Goal: Task Accomplishment & Management: Use online tool/utility

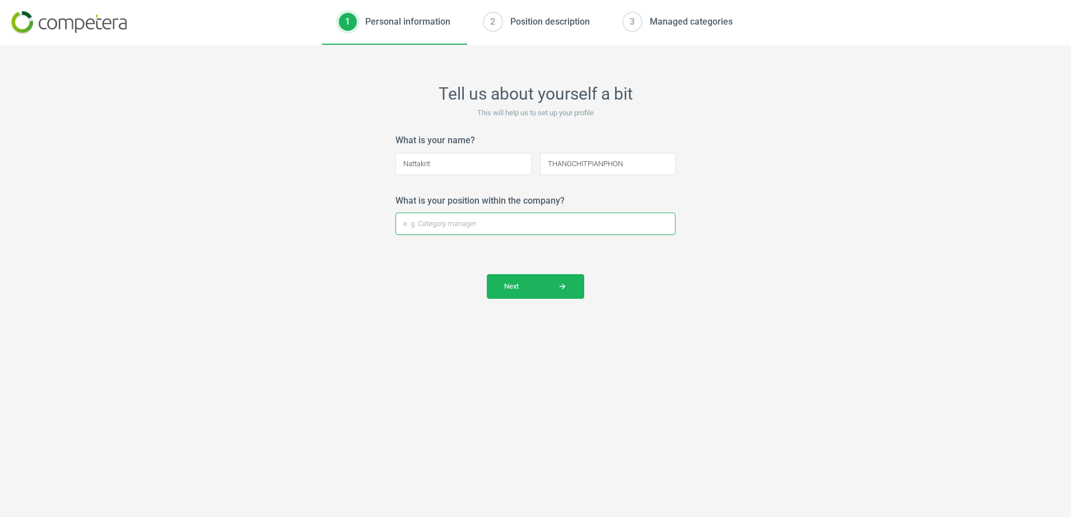
click at [493, 227] on input "What is your position within the company?" at bounding box center [535, 224] width 280 height 22
click at [494, 225] on input "What is your position within the company?" at bounding box center [535, 224] width 280 height 22
type input "Pricing & Supplier income manager"
click at [529, 294] on button "Next arrow_forward" at bounding box center [535, 286] width 97 height 25
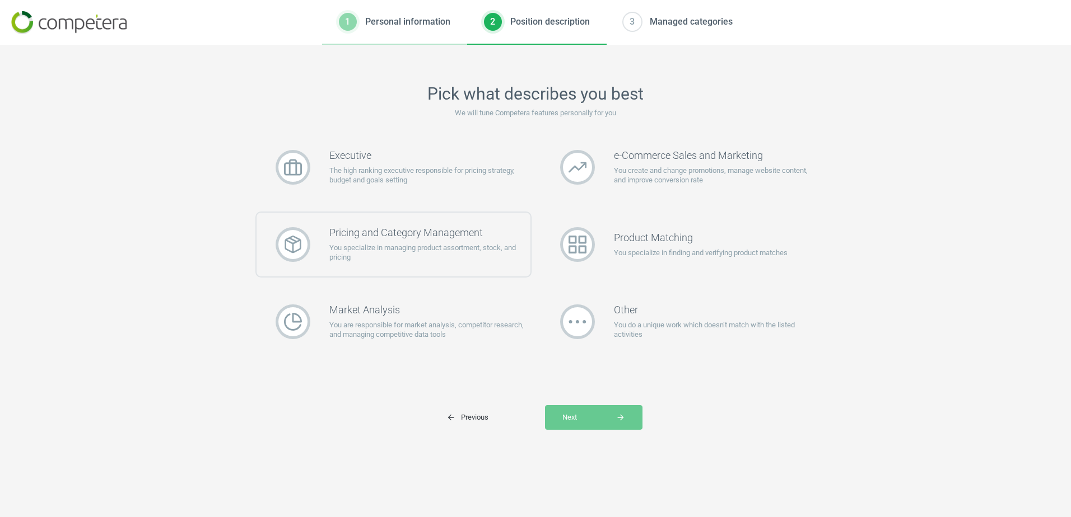
click at [411, 261] on p "You specialize in managing product assortment, stock, and pricing" at bounding box center [429, 253] width 201 height 20
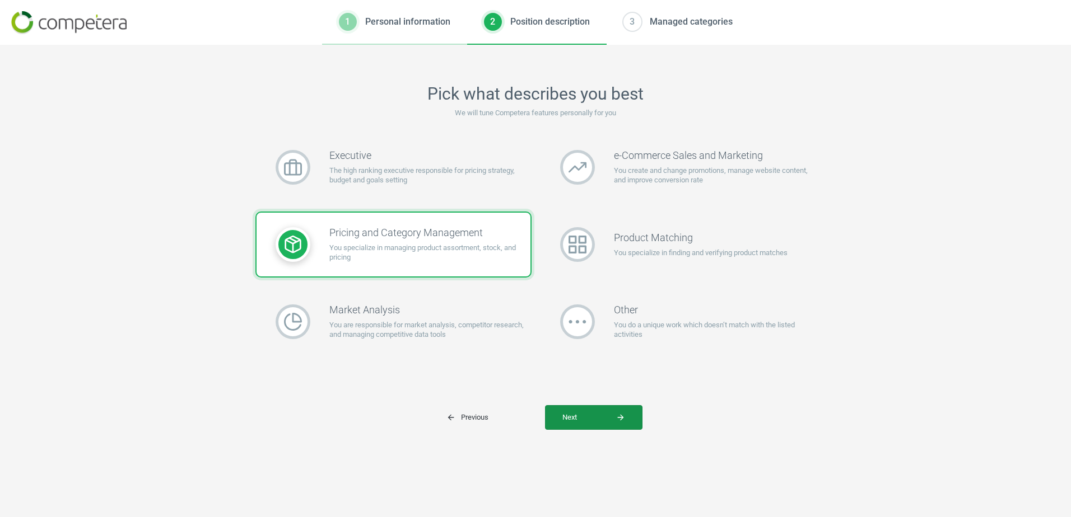
click at [597, 416] on span "Next arrow_forward" at bounding box center [593, 418] width 63 height 10
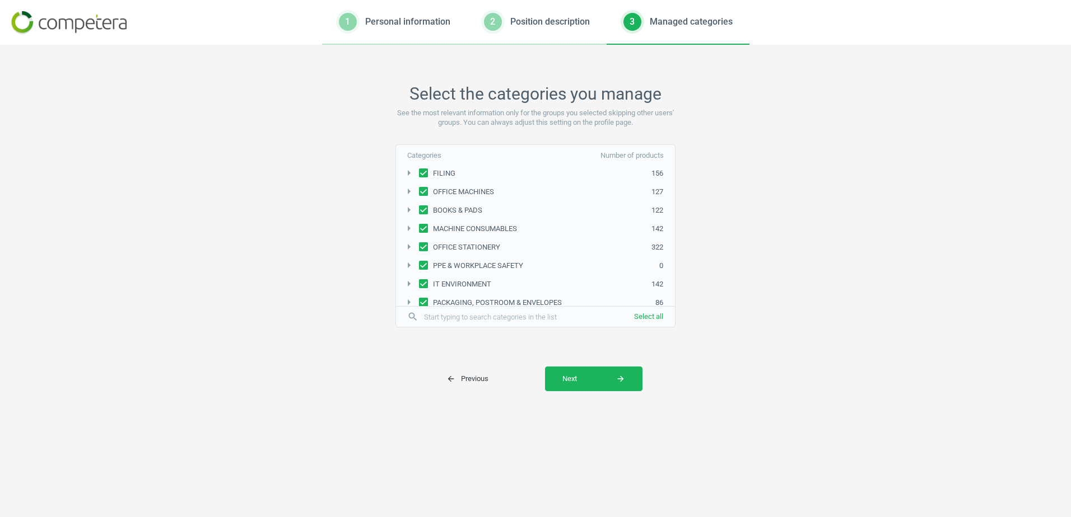
scroll to position [174, 0]
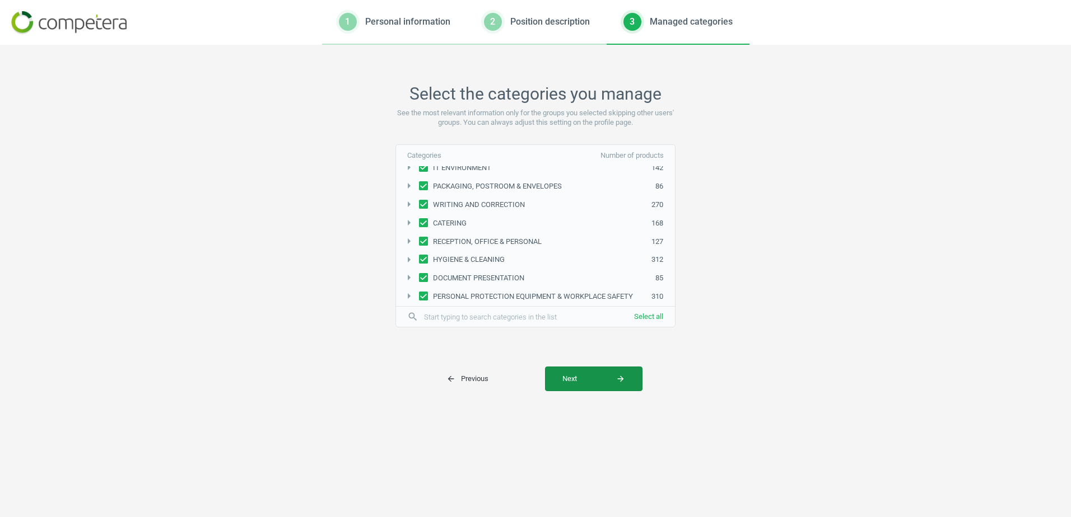
click at [590, 386] on button "Next arrow_forward" at bounding box center [593, 379] width 97 height 25
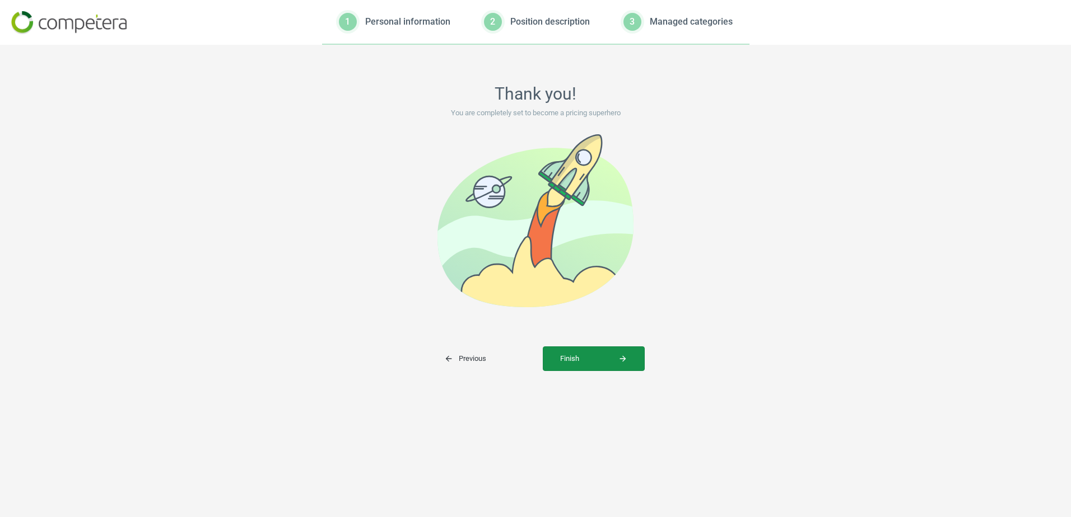
click at [602, 355] on span "Finish arrow_forward" at bounding box center [593, 359] width 67 height 10
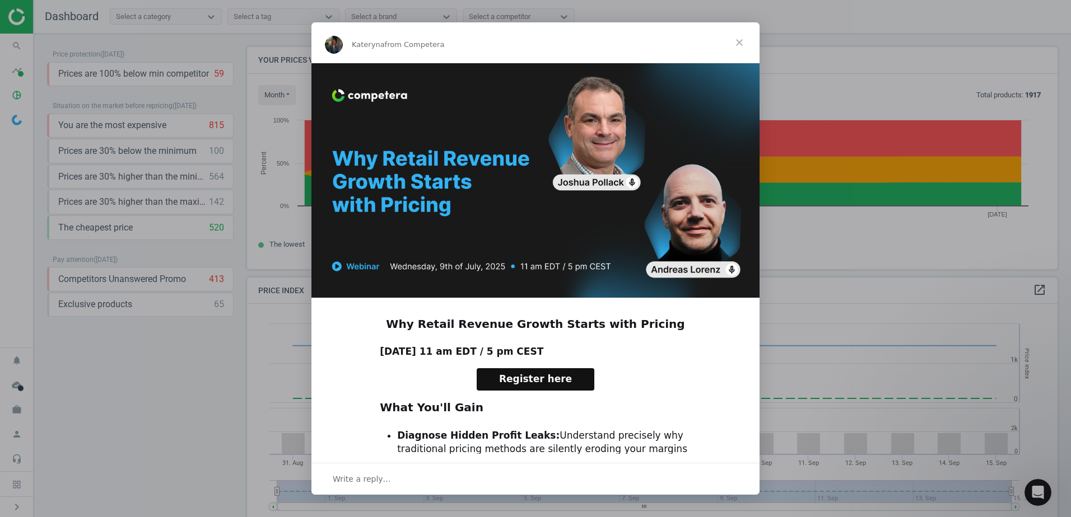
scroll to position [239, 819]
click at [736, 38] on span "Close" at bounding box center [739, 42] width 40 height 40
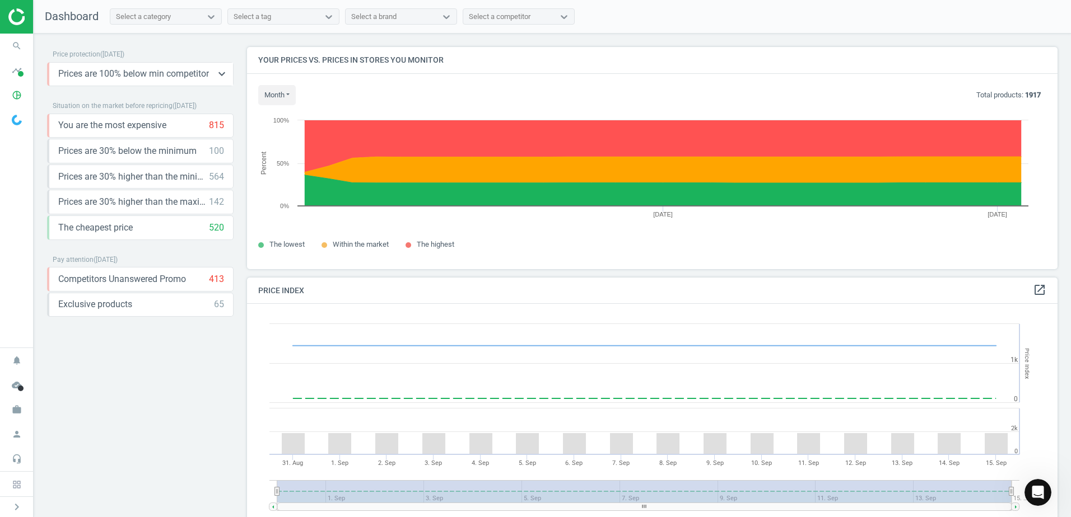
click at [176, 80] on span "Prices are 100% below min competitor" at bounding box center [133, 74] width 151 height 12
click at [215, 128] on icon "keyboard_arrow_down" at bounding box center [221, 125] width 13 height 13
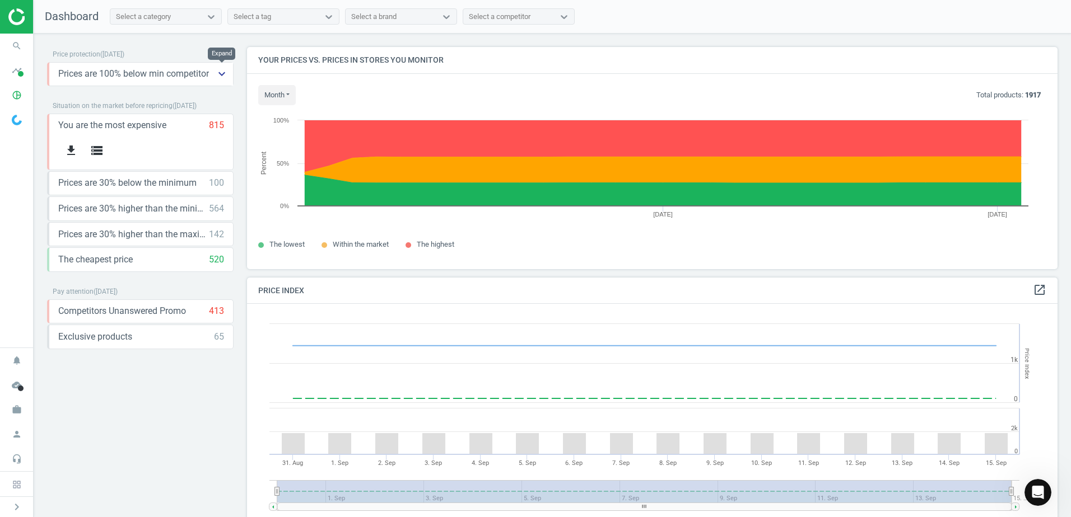
click at [218, 75] on icon "keyboard_arrow_down" at bounding box center [221, 73] width 13 height 13
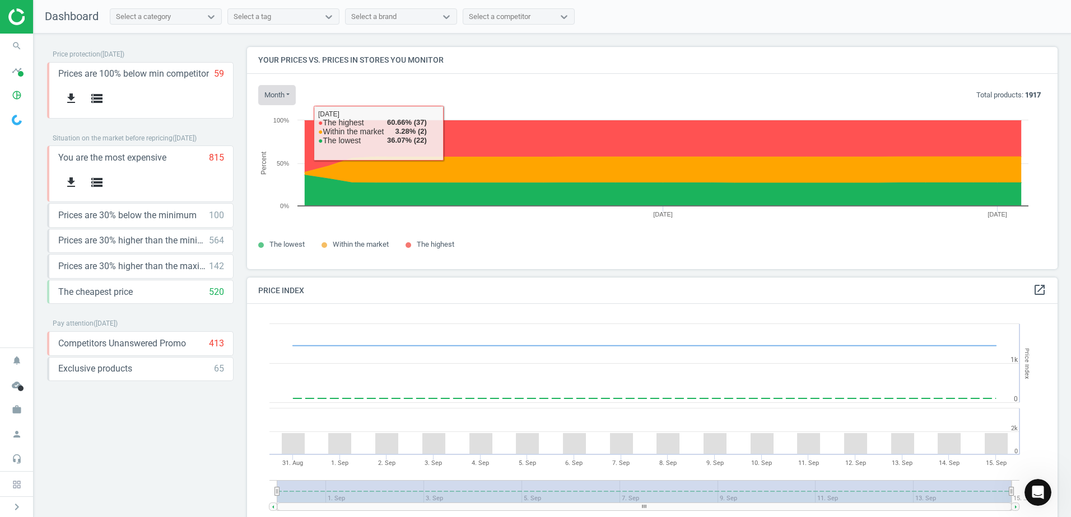
click at [282, 96] on button "month" at bounding box center [277, 95] width 38 height 20
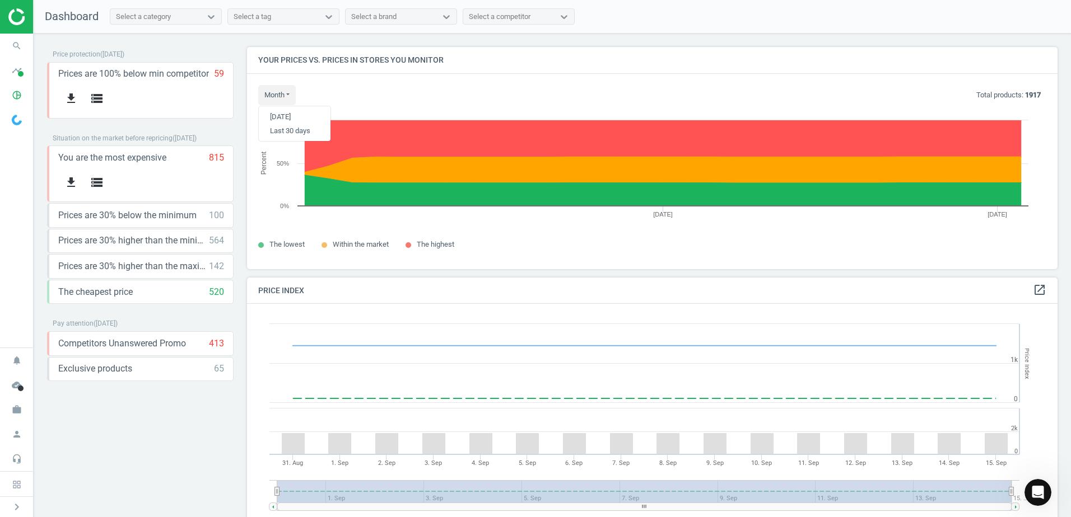
click at [441, 263] on div "month [DATE] Last 30 days Total products: 1917 Created with Highcharts 6.2.0 Pe…" at bounding box center [652, 171] width 810 height 195
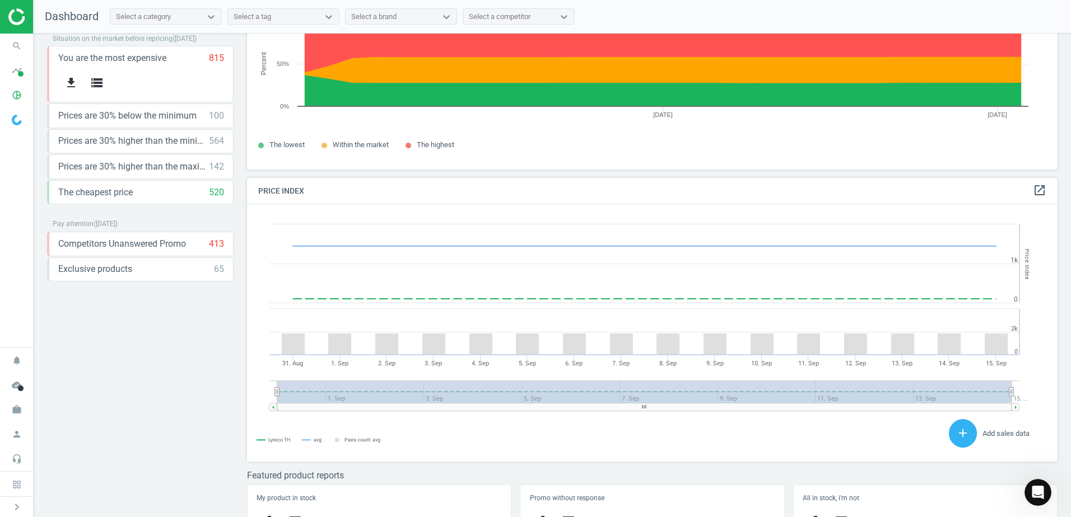
scroll to position [129, 0]
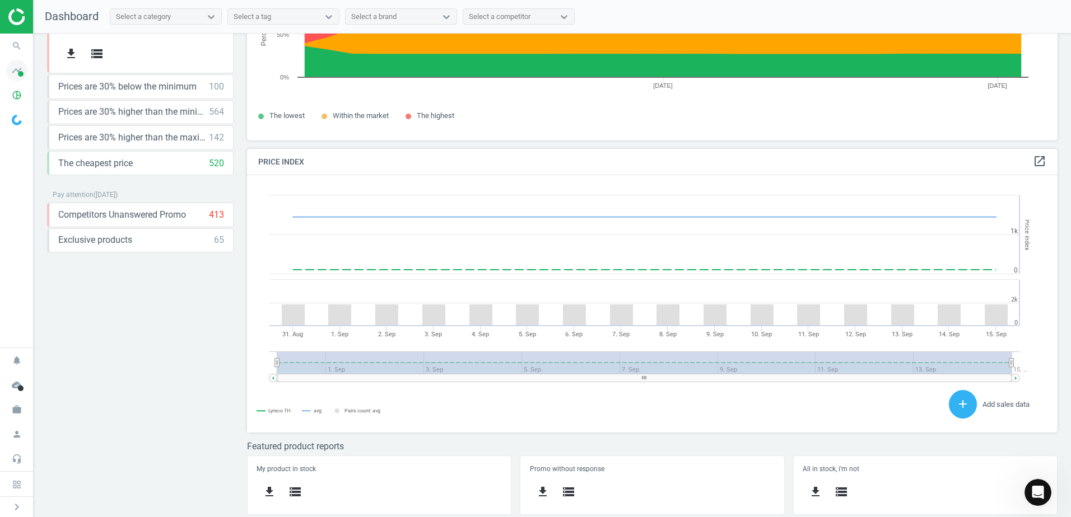
click at [20, 69] on icon "timeline" at bounding box center [16, 70] width 21 height 21
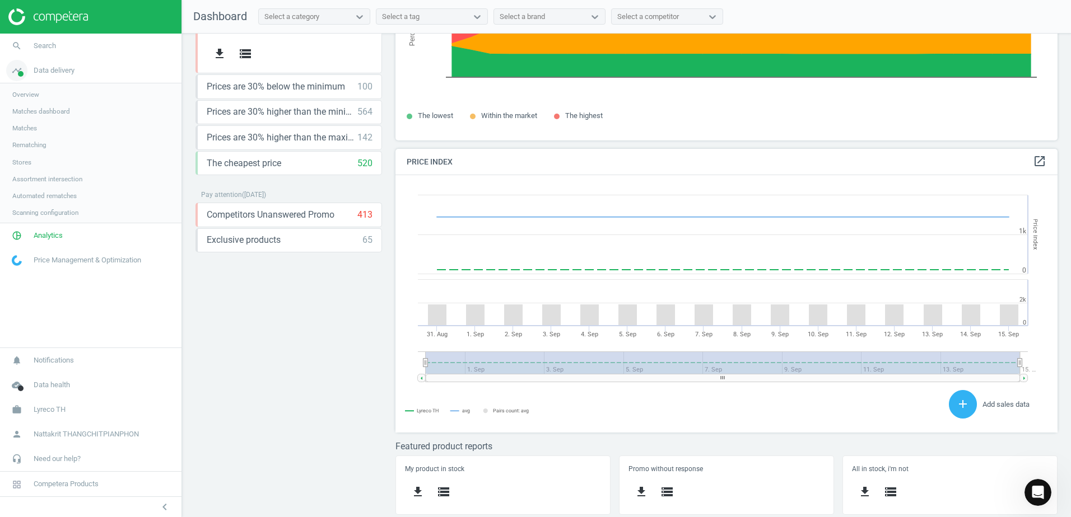
scroll to position [275, 671]
click at [20, 67] on icon "timeline" at bounding box center [16, 70] width 21 height 21
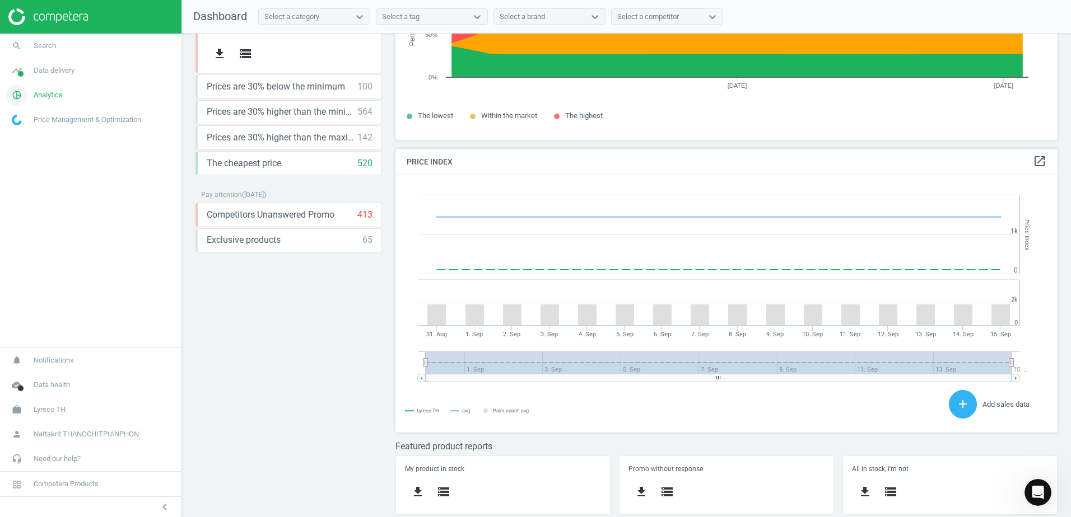
click at [25, 96] on icon "pie_chart_outlined" at bounding box center [16, 95] width 21 height 21
click at [49, 71] on span "Data delivery" at bounding box center [54, 71] width 41 height 10
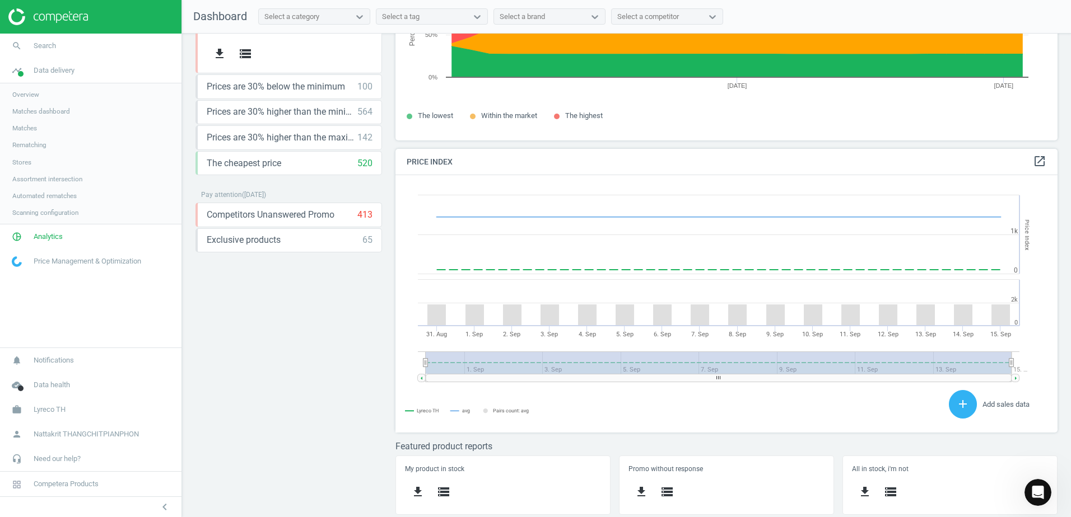
click at [41, 164] on link "Stores" at bounding box center [90, 162] width 181 height 17
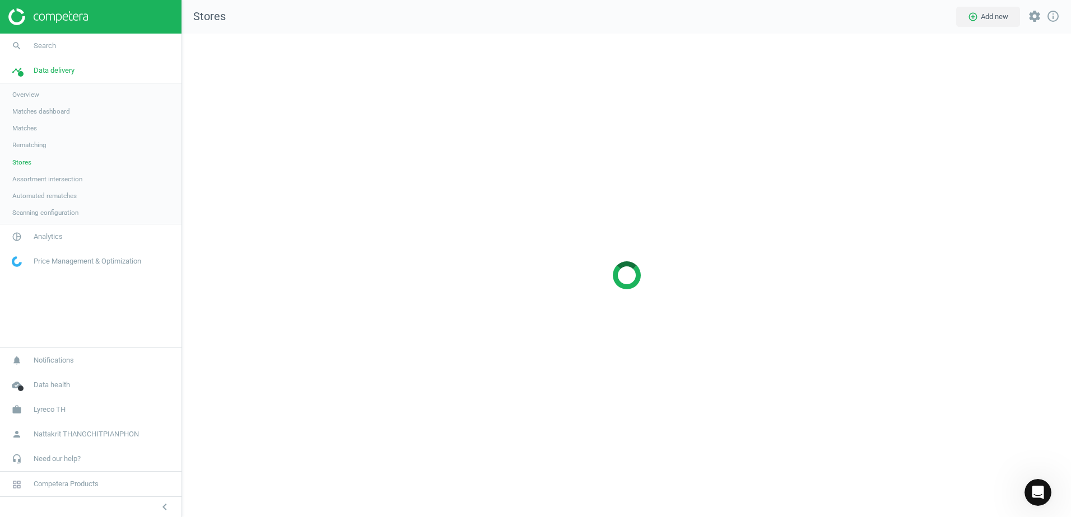
scroll to position [501, 906]
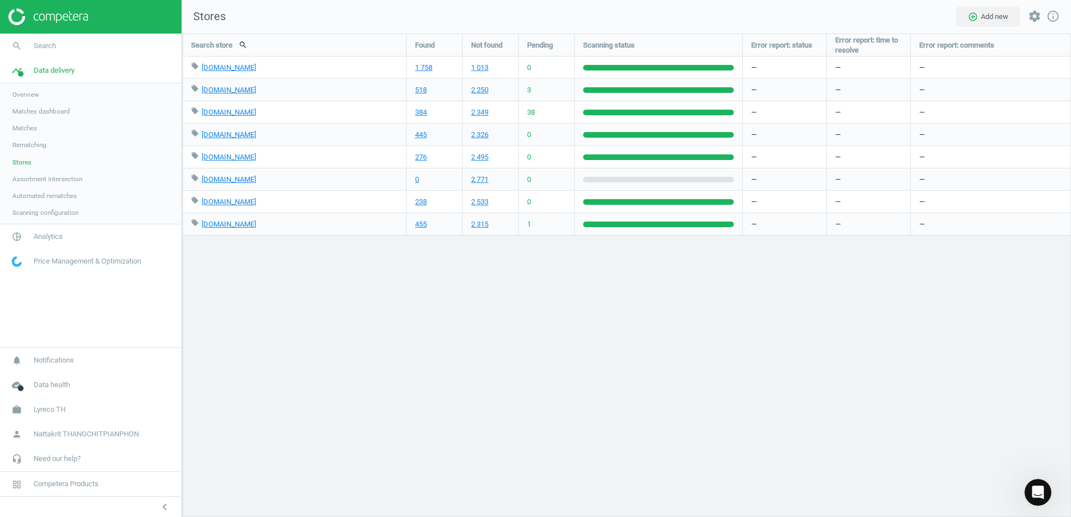
click at [60, 97] on link "Overview" at bounding box center [90, 94] width 181 height 17
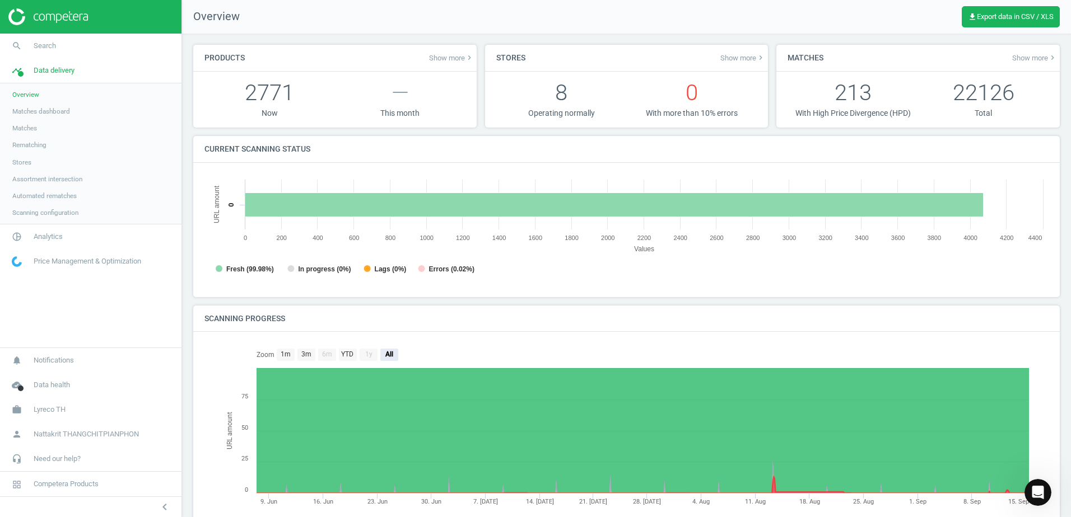
scroll to position [6, 6]
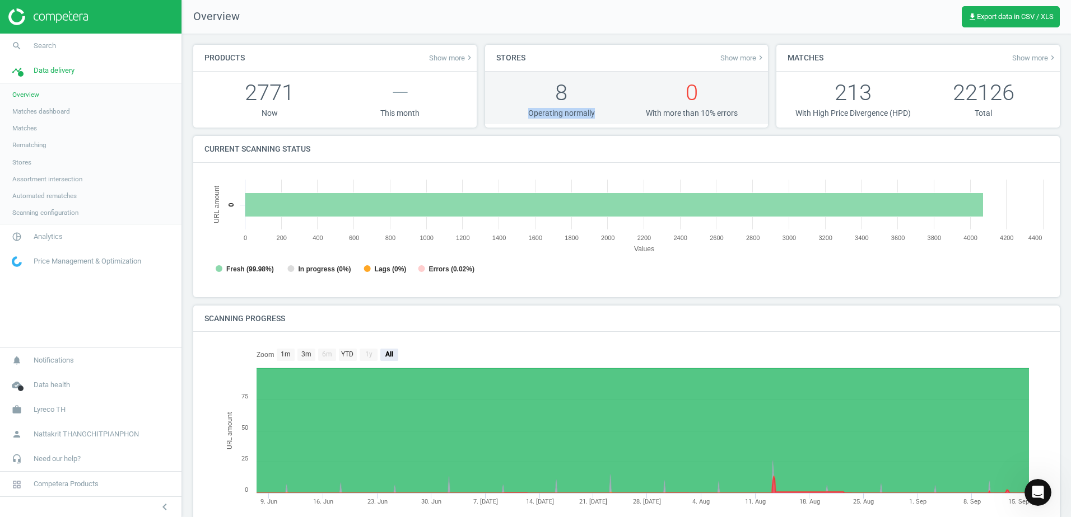
drag, startPoint x: 519, startPoint y: 113, endPoint x: 605, endPoint y: 114, distance: 85.7
click at [605, 114] on p "Operating normally" at bounding box center [561, 113] width 130 height 11
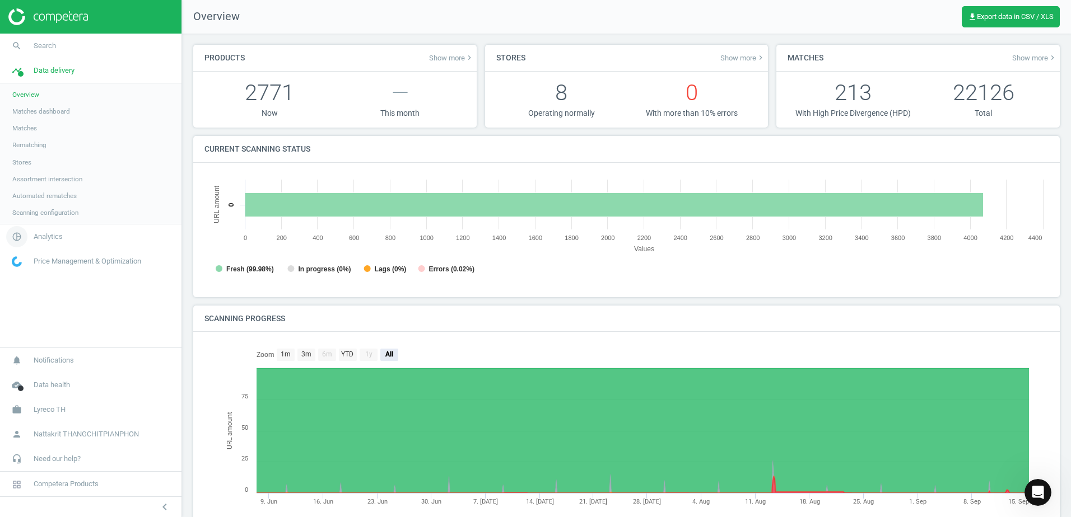
click at [37, 239] on span "Analytics" at bounding box center [48, 237] width 29 height 10
click at [27, 138] on span "Products" at bounding box center [25, 136] width 26 height 9
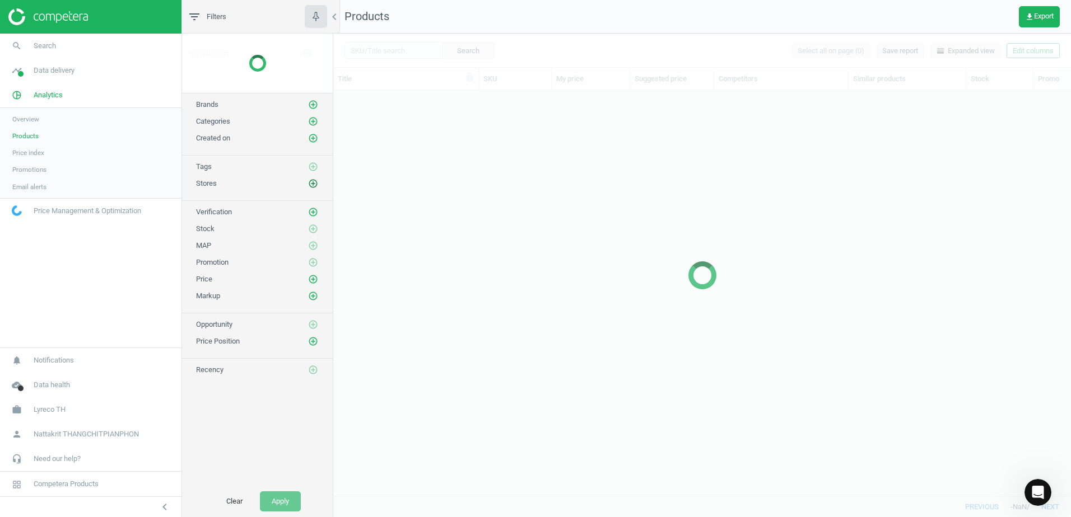
scroll to position [389, 729]
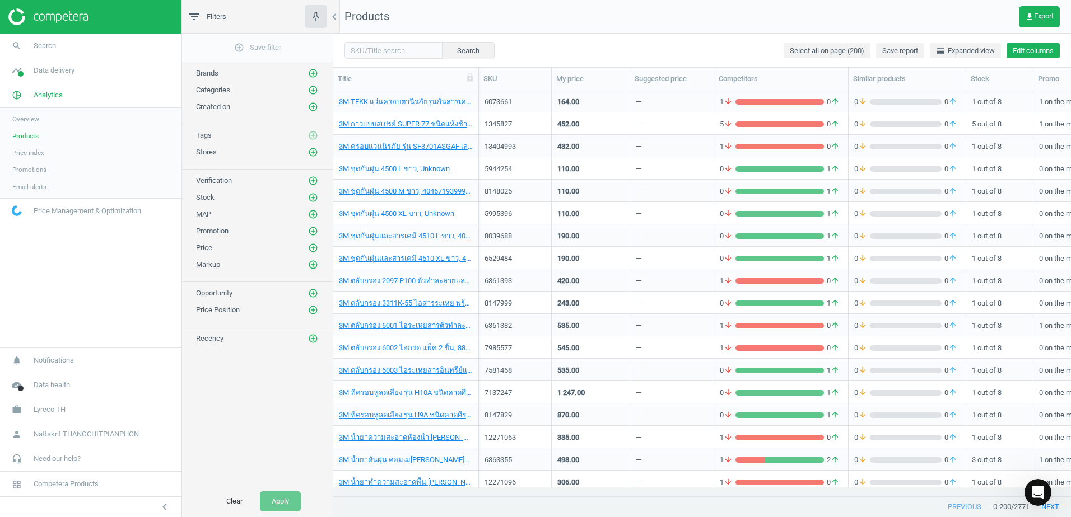
click at [1032, 52] on button "Edit columns" at bounding box center [1032, 51] width 53 height 16
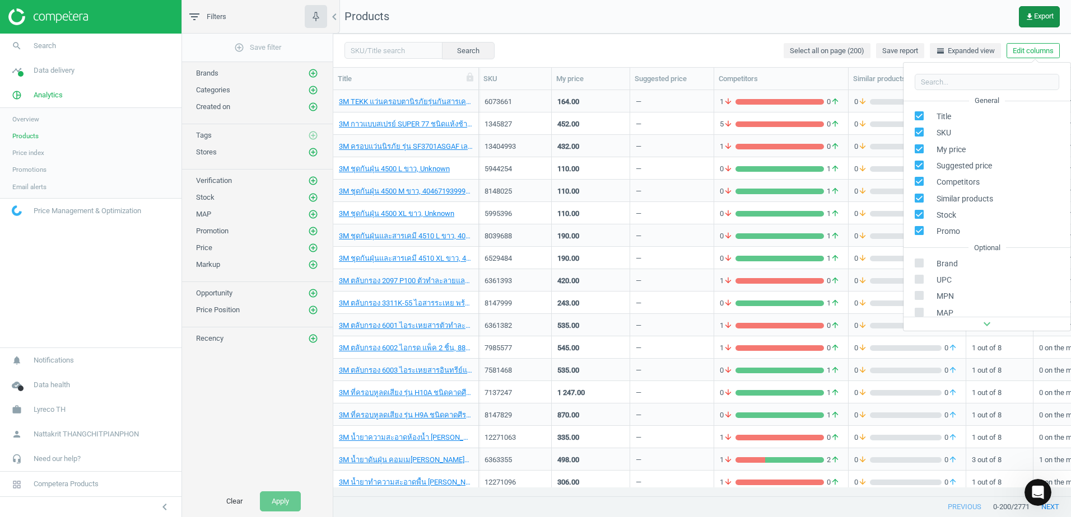
click at [1037, 12] on span "get_app Export" at bounding box center [1039, 16] width 29 height 9
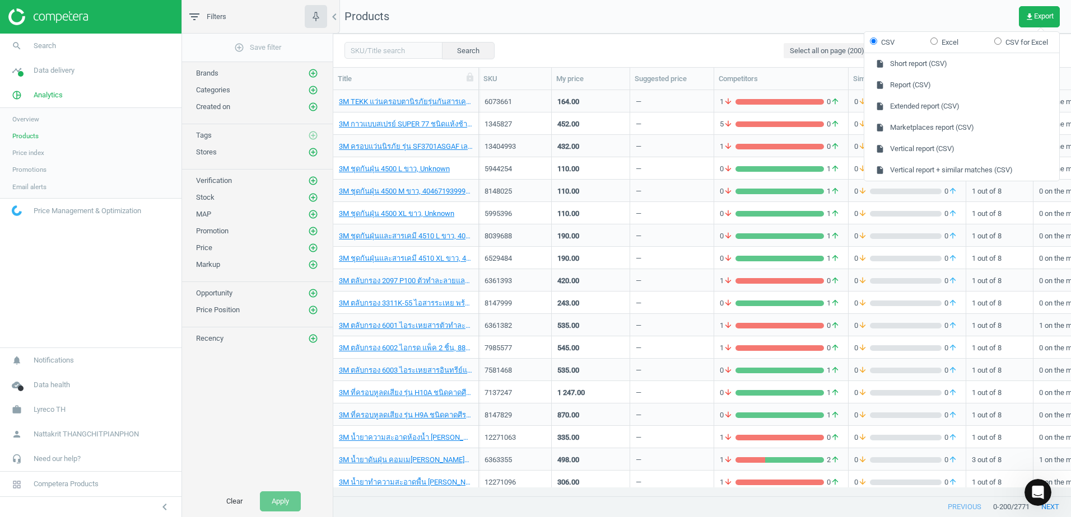
click at [949, 45] on label "Excel" at bounding box center [944, 43] width 28 height 10
click at [937, 45] on input "Excel" at bounding box center [933, 41] width 7 height 7
radio input "true"
click at [938, 85] on button "insert_drive_file Report (Excel)" at bounding box center [961, 84] width 195 height 21
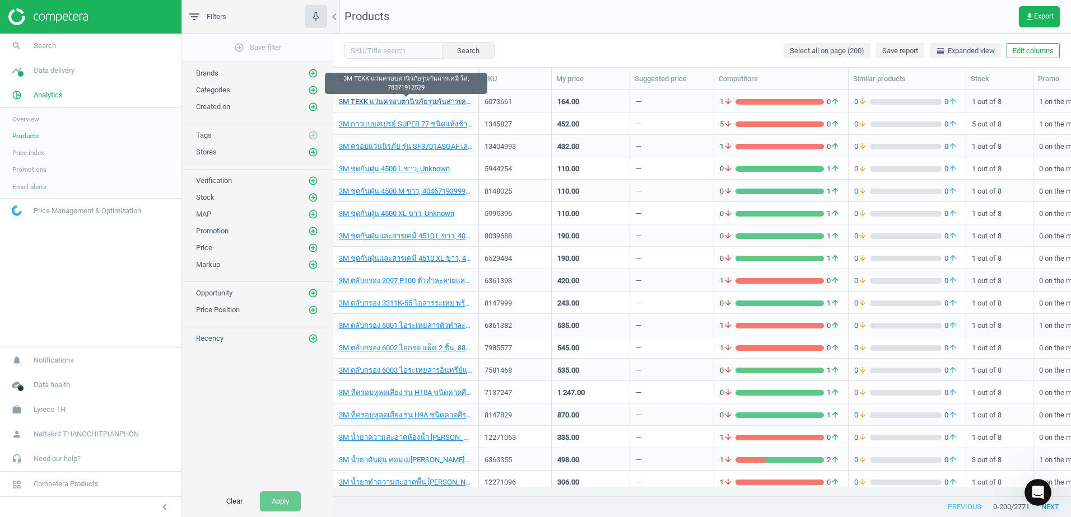
click at [373, 101] on link "3M TEKK แว่นครอบตานิรภัยรุ่นกันสารเคมี ใส, 78371912529" at bounding box center [406, 102] width 134 height 10
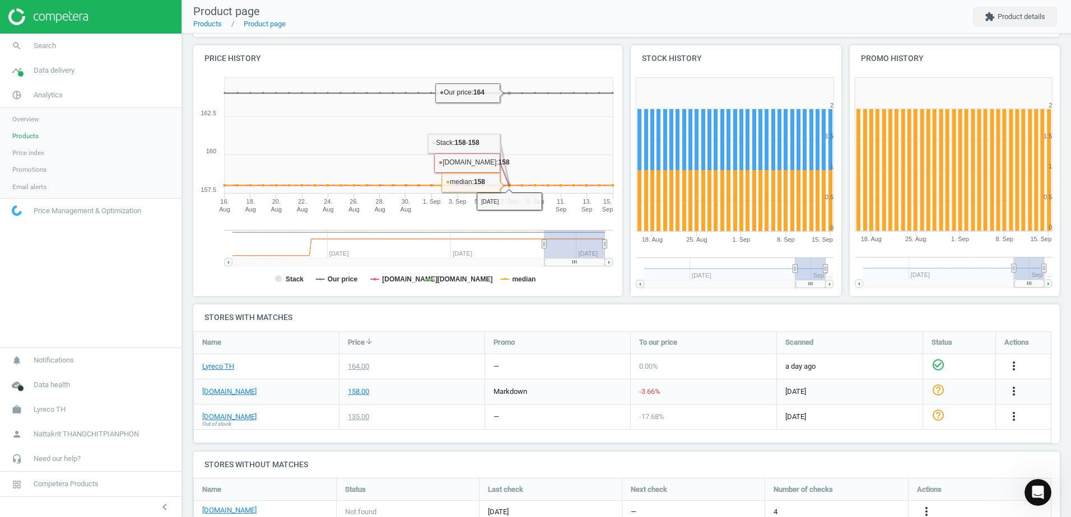
scroll to position [112, 0]
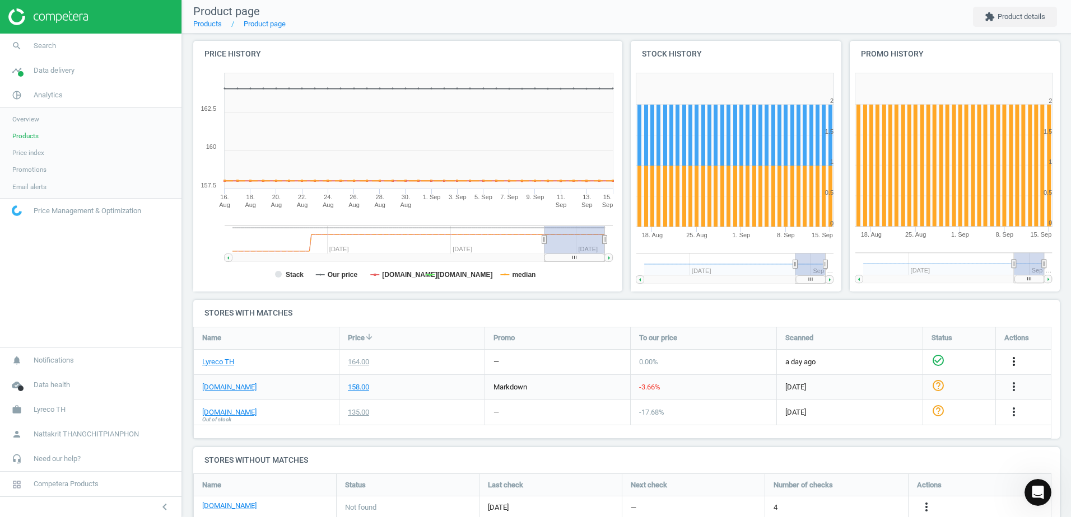
click at [1013, 365] on icon "more_vert" at bounding box center [1013, 361] width 13 height 13
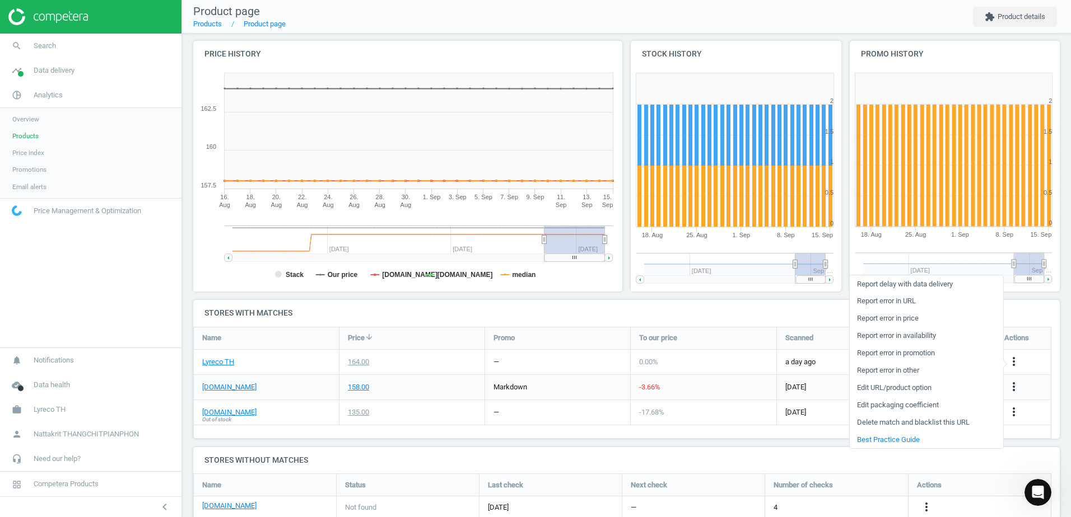
click at [742, 303] on h4 "Stores with matches" at bounding box center [626, 313] width 866 height 26
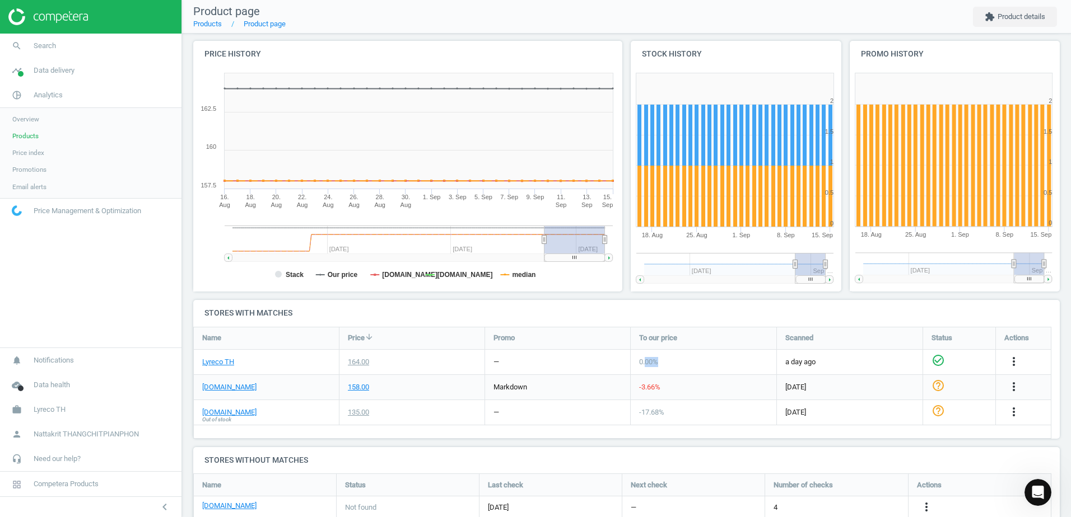
drag, startPoint x: 645, startPoint y: 362, endPoint x: 693, endPoint y: 366, distance: 47.7
click at [693, 366] on div "0.00 %" at bounding box center [704, 362] width 146 height 25
drag, startPoint x: 693, startPoint y: 366, endPoint x: 555, endPoint y: 373, distance: 137.4
click at [555, 373] on div "—" at bounding box center [557, 362] width 145 height 25
drag, startPoint x: 547, startPoint y: 389, endPoint x: 720, endPoint y: 384, distance: 172.6
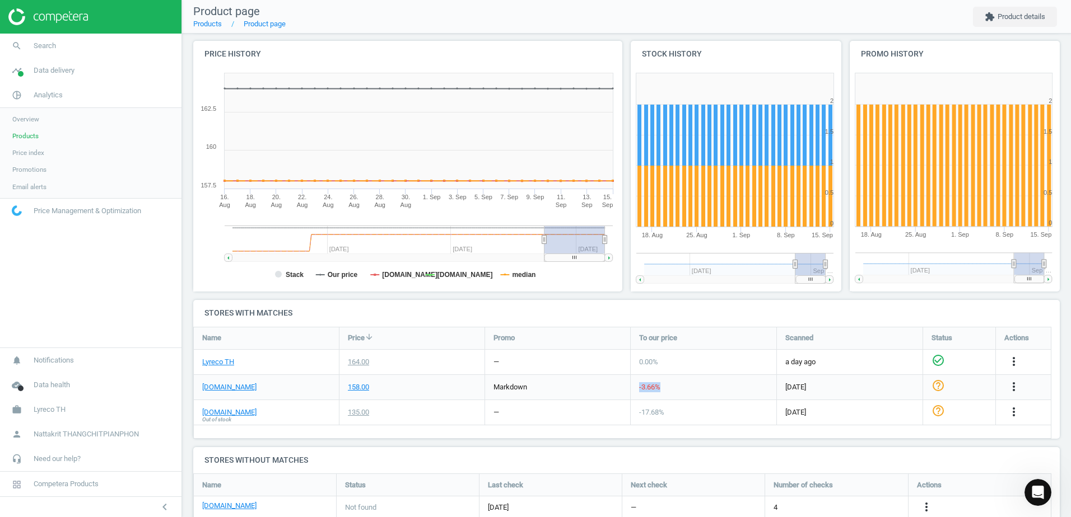
click at [720, 384] on div "[DOMAIN_NAME] 158.00 markdown -3.66 % [DATE] help_outline more_vert" at bounding box center [623, 387] width 858 height 25
click at [720, 384] on div "-3.66 %" at bounding box center [704, 387] width 146 height 25
drag, startPoint x: 810, startPoint y: 386, endPoint x: 861, endPoint y: 386, distance: 51.5
click at [861, 386] on div "[DOMAIN_NAME] 158.00 markdown -3.66 % [DATE] help_outline more_vert" at bounding box center [623, 387] width 858 height 25
drag, startPoint x: 861, startPoint y: 386, endPoint x: 734, endPoint y: 394, distance: 127.9
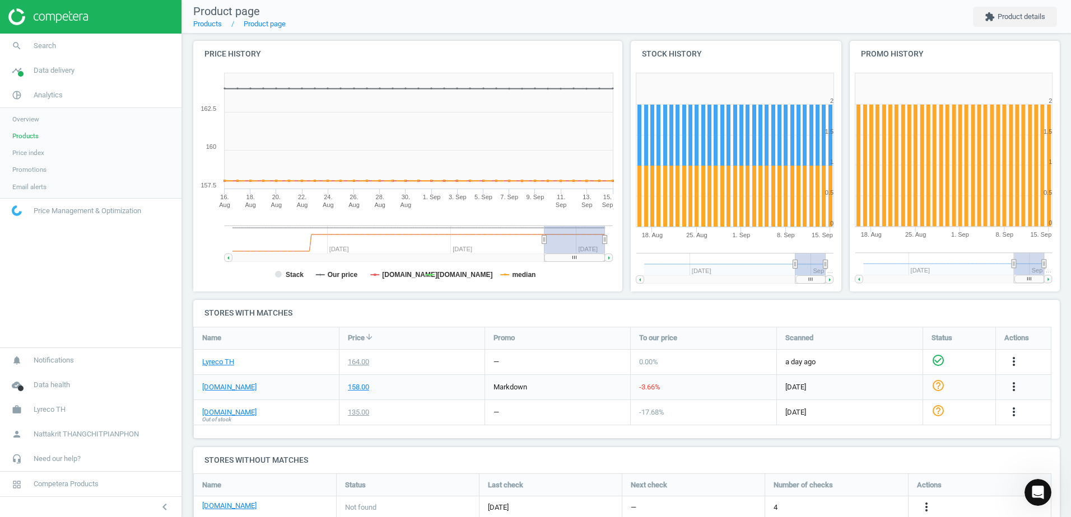
click at [734, 394] on div "-3.66 %" at bounding box center [704, 387] width 146 height 25
click at [62, 70] on span "Data delivery" at bounding box center [54, 71] width 41 height 10
click at [22, 128] on span "Matches" at bounding box center [24, 128] width 25 height 9
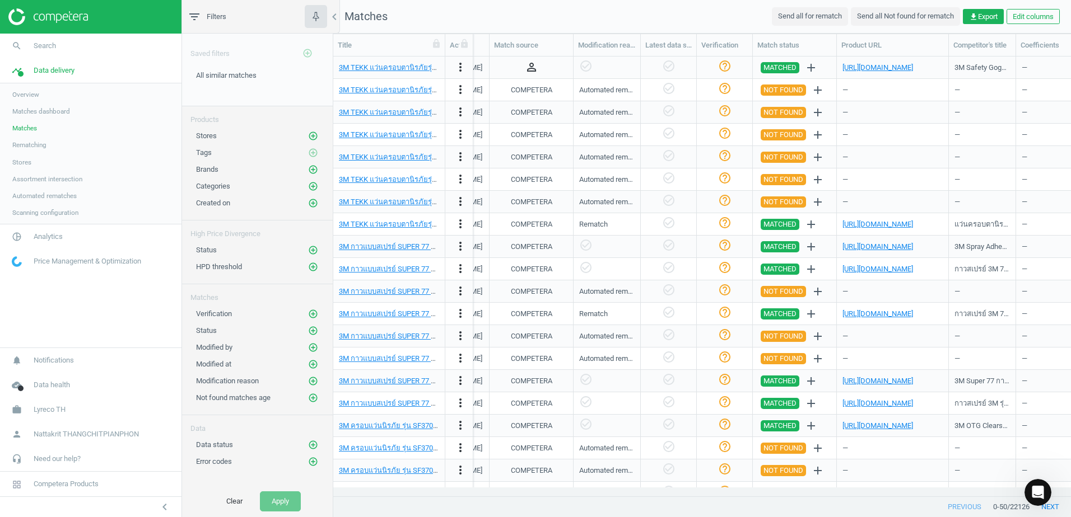
scroll to position [0, 1020]
click at [530, 69] on icon "person_outline" at bounding box center [531, 66] width 13 height 13
click at [528, 69] on icon "person_outline" at bounding box center [531, 66] width 13 height 13
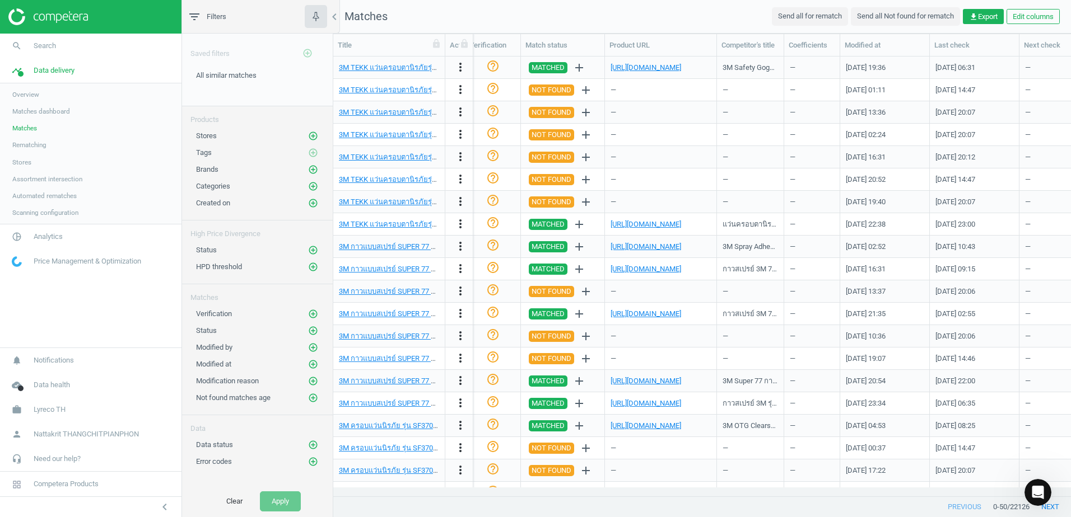
scroll to position [0, 1272]
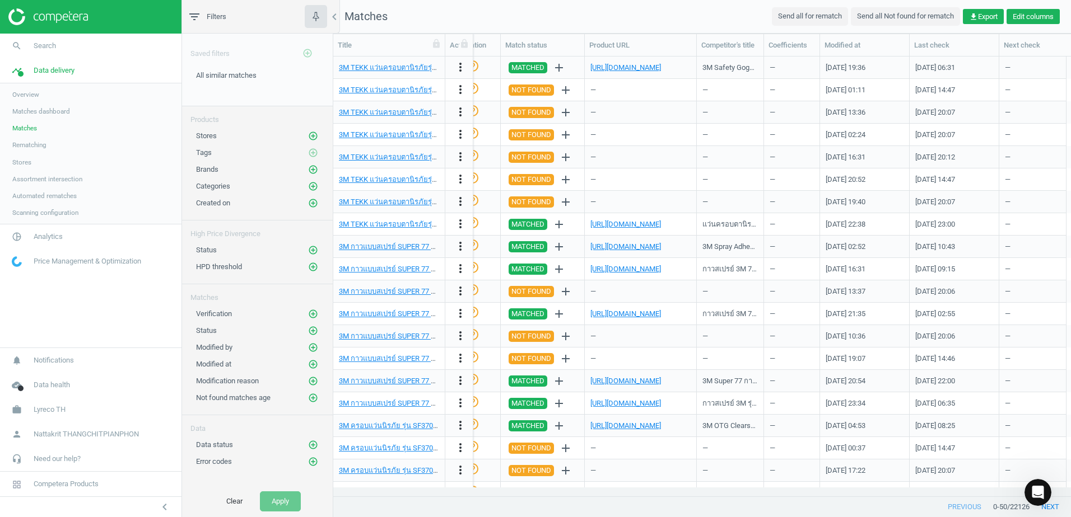
click at [1023, 18] on button "Edit columns" at bounding box center [1032, 17] width 53 height 16
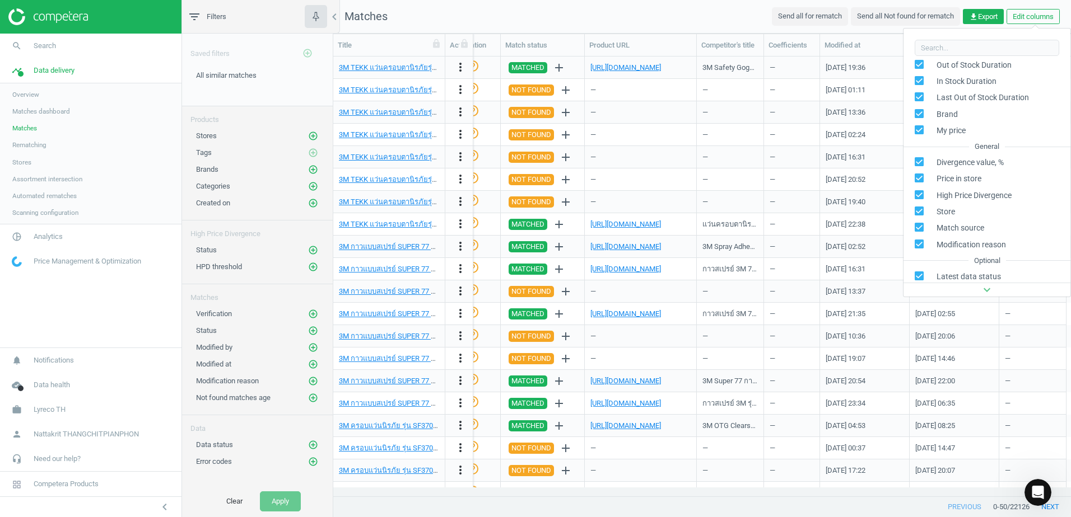
scroll to position [258, 0]
click at [946, 274] on div "Optional" at bounding box center [938, 270] width 26 height 10
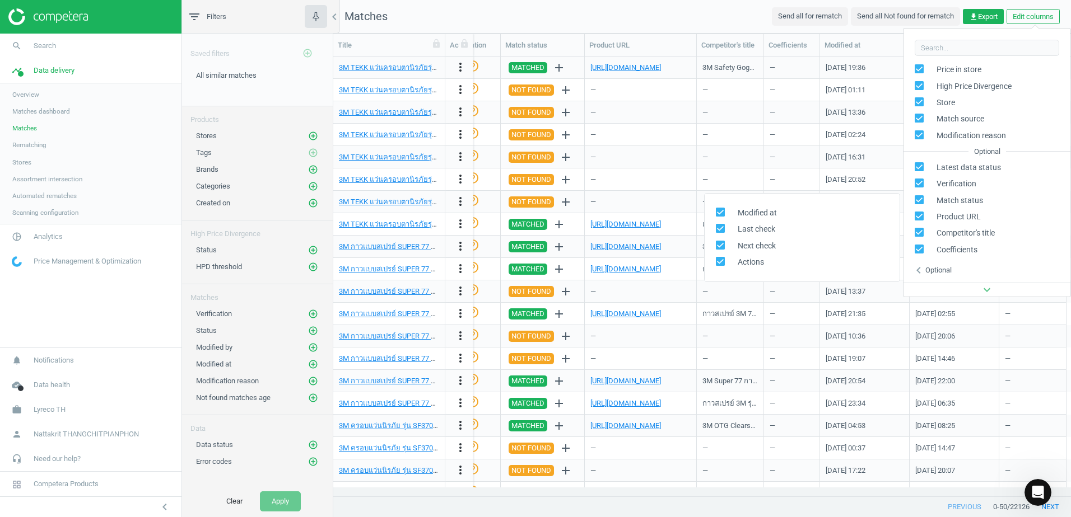
click at [946, 274] on div "Optional" at bounding box center [938, 270] width 26 height 10
click at [963, 289] on div "expand_more" at bounding box center [986, 290] width 167 height 14
click at [984, 290] on icon "expand_more" at bounding box center [986, 289] width 13 height 13
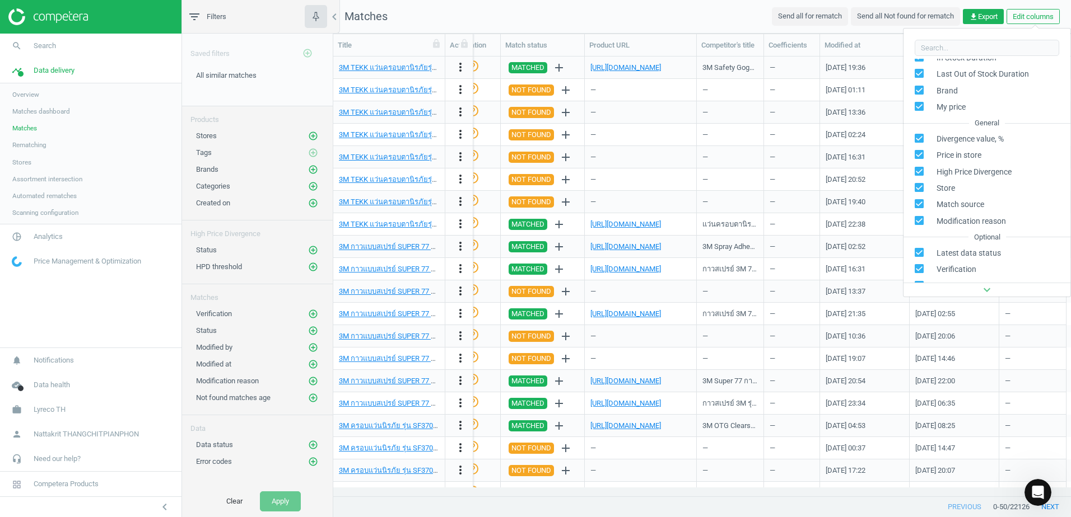
scroll to position [0, 0]
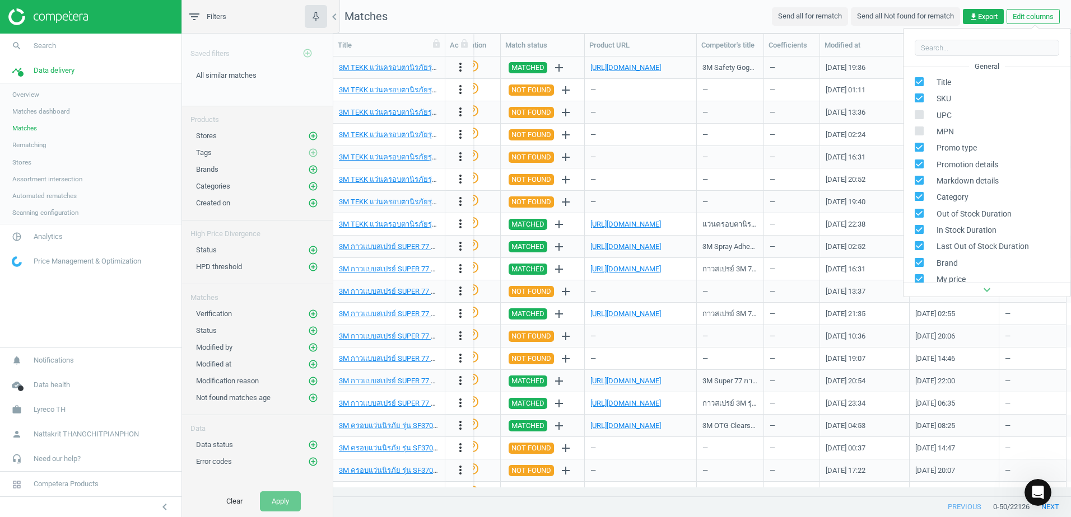
click at [725, 16] on nav "Matches Send all for rematch Send all Not found for rematch get_app Export Edit…" at bounding box center [701, 17] width 737 height 34
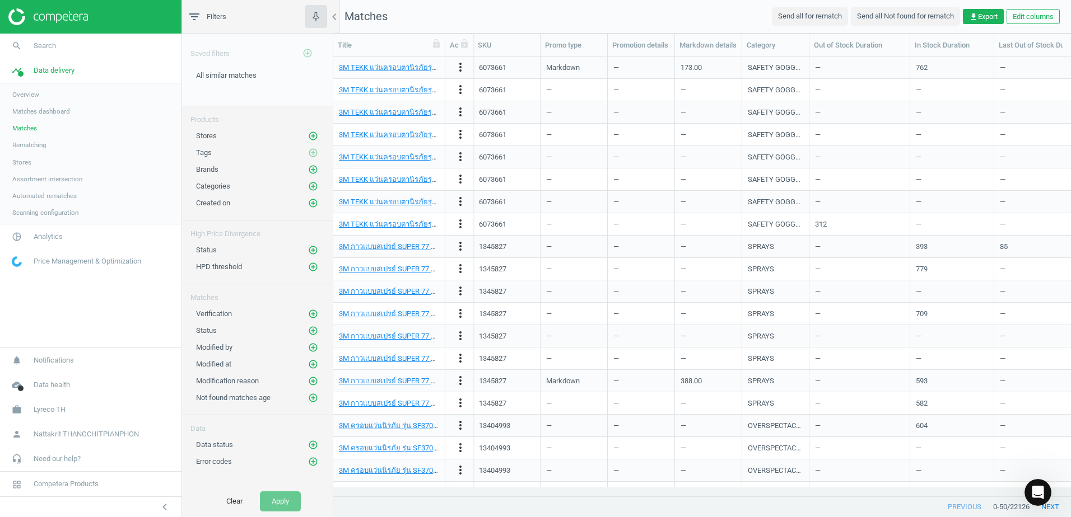
click at [620, 23] on nav "Matches Send all for rematch Send all Not found for rematch get_app Export Edit…" at bounding box center [701, 17] width 737 height 34
